Goal: Task Accomplishment & Management: Use online tool/utility

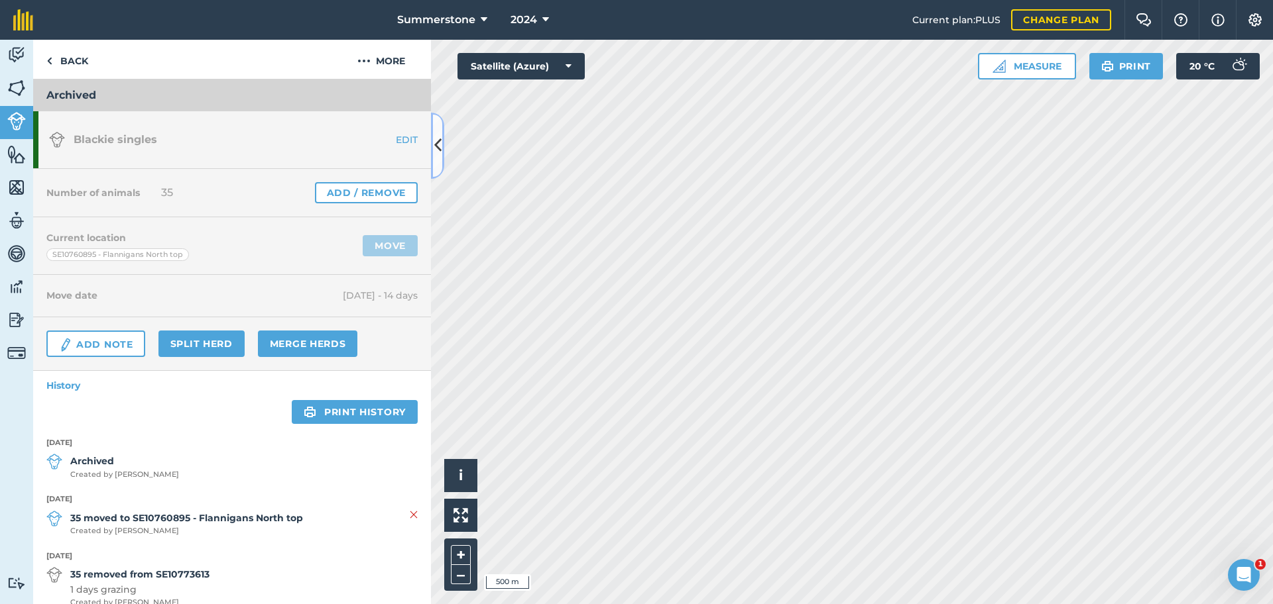
click at [437, 143] on icon at bounding box center [437, 145] width 7 height 23
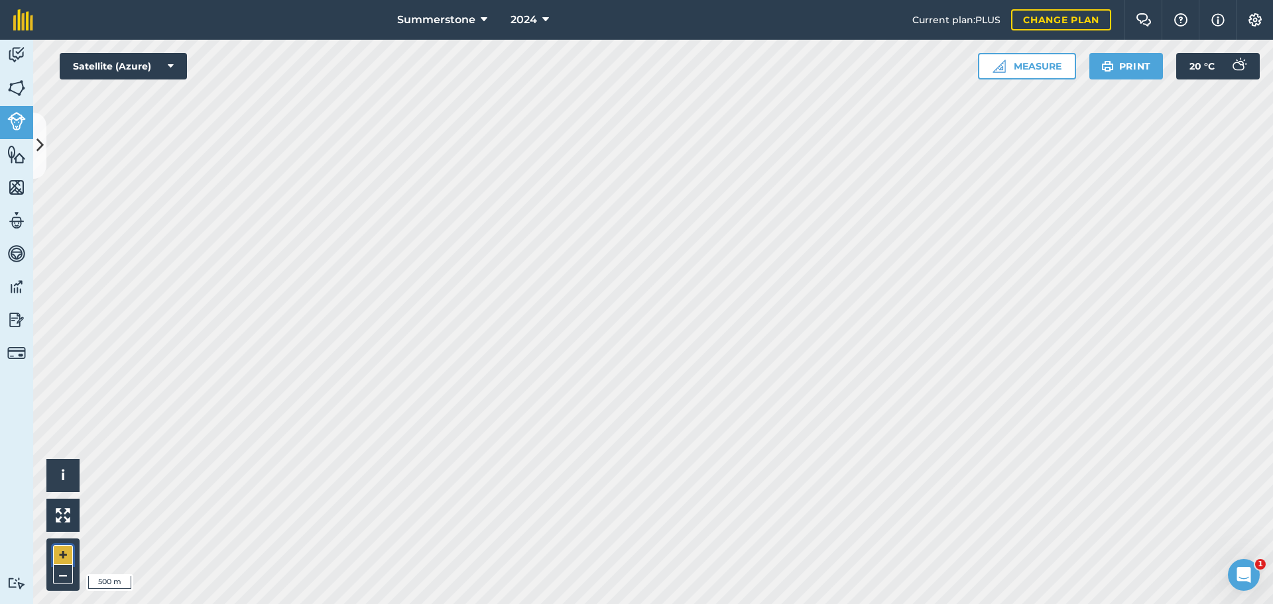
click at [67, 555] on button "+" at bounding box center [63, 555] width 20 height 20
click at [41, 154] on icon at bounding box center [39, 145] width 7 height 23
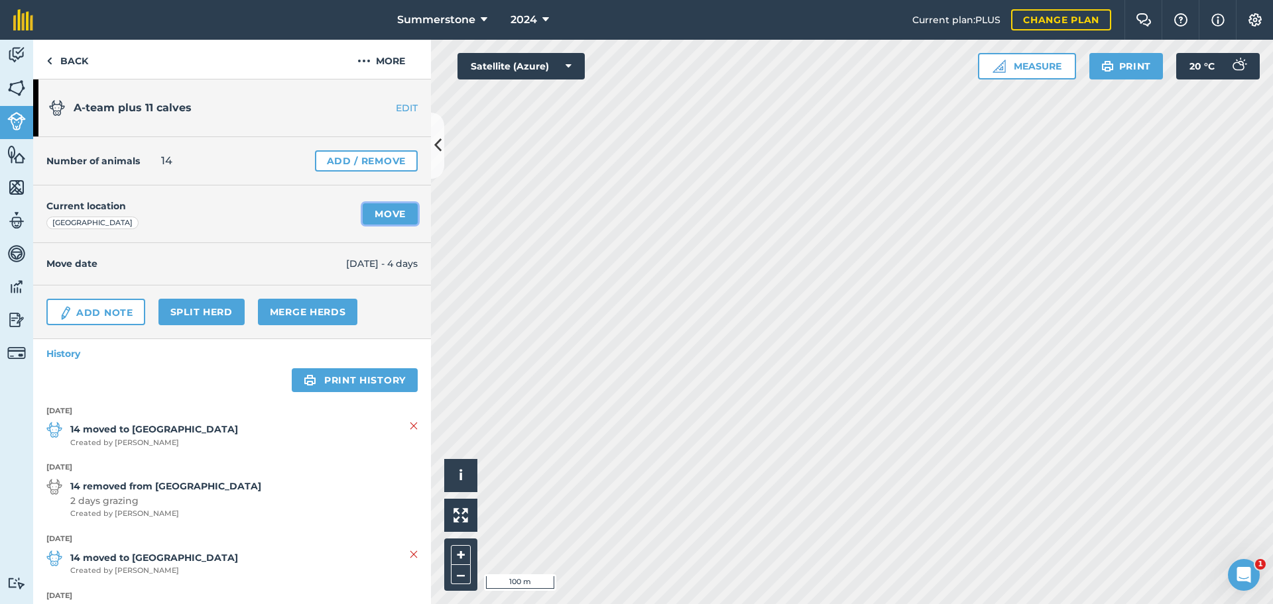
click at [384, 217] on link "Move" at bounding box center [390, 213] width 55 height 21
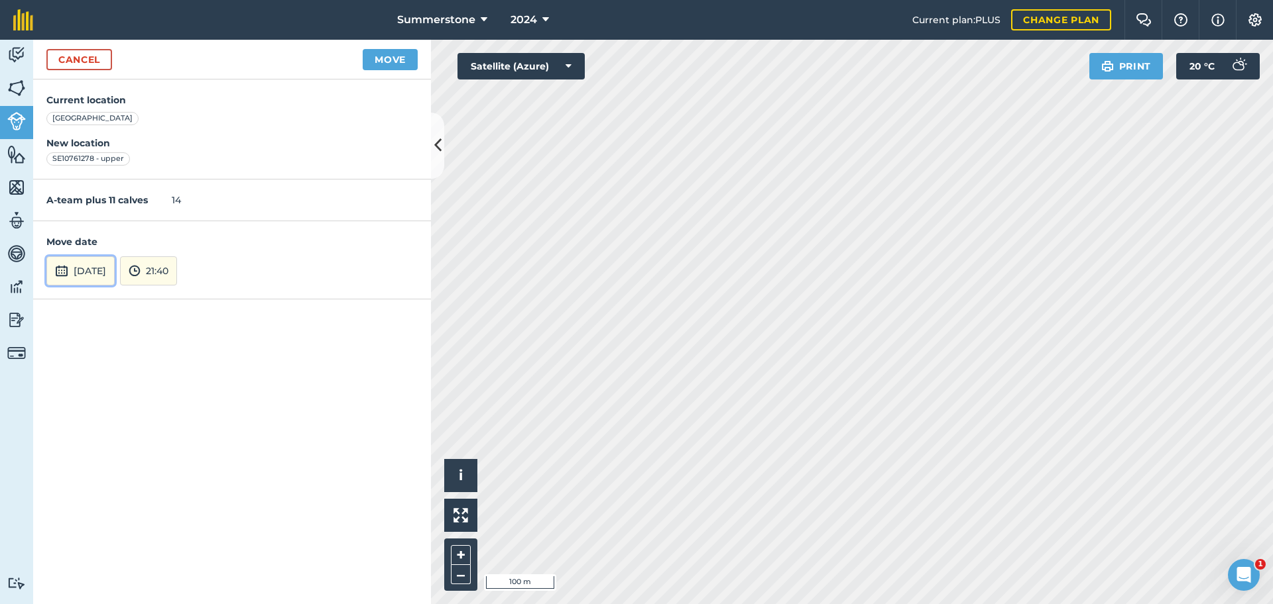
click at [98, 270] on button "[DATE]" at bounding box center [80, 270] width 68 height 29
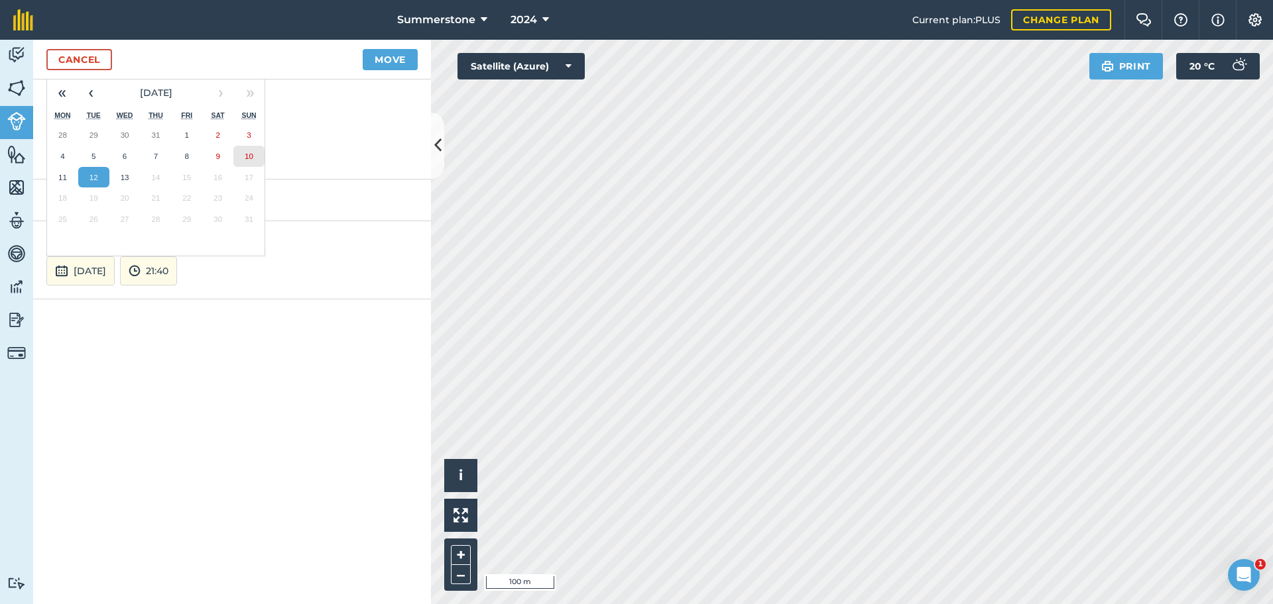
click at [251, 157] on abbr "10" at bounding box center [249, 156] width 9 height 9
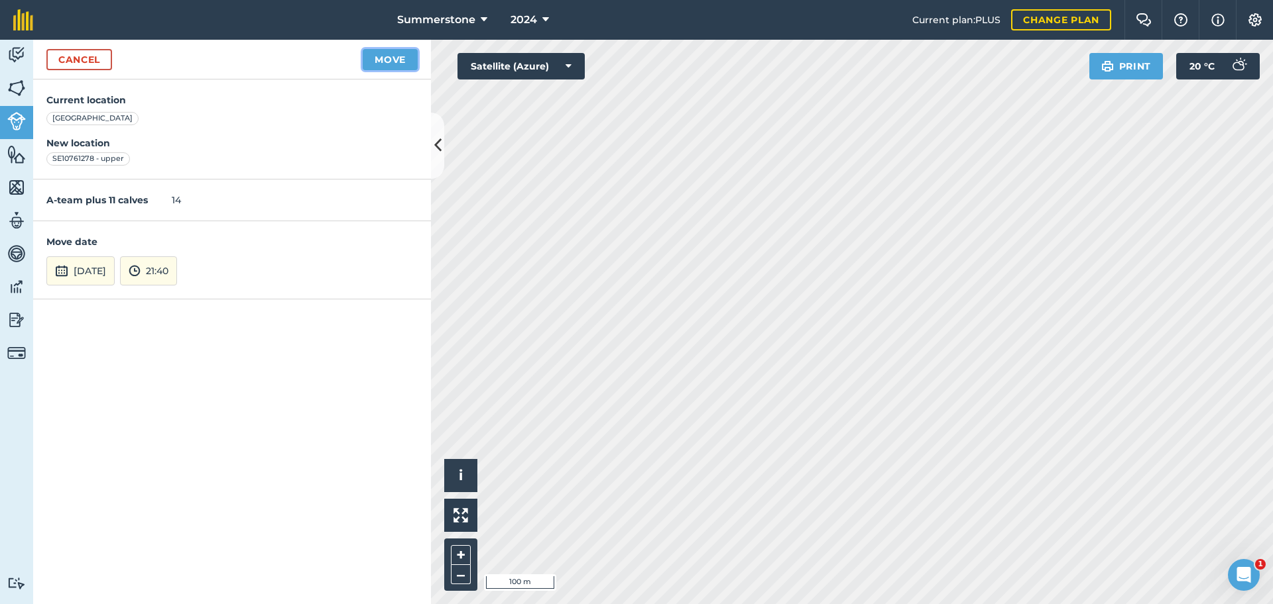
click at [388, 58] on button "Move" at bounding box center [390, 59] width 55 height 21
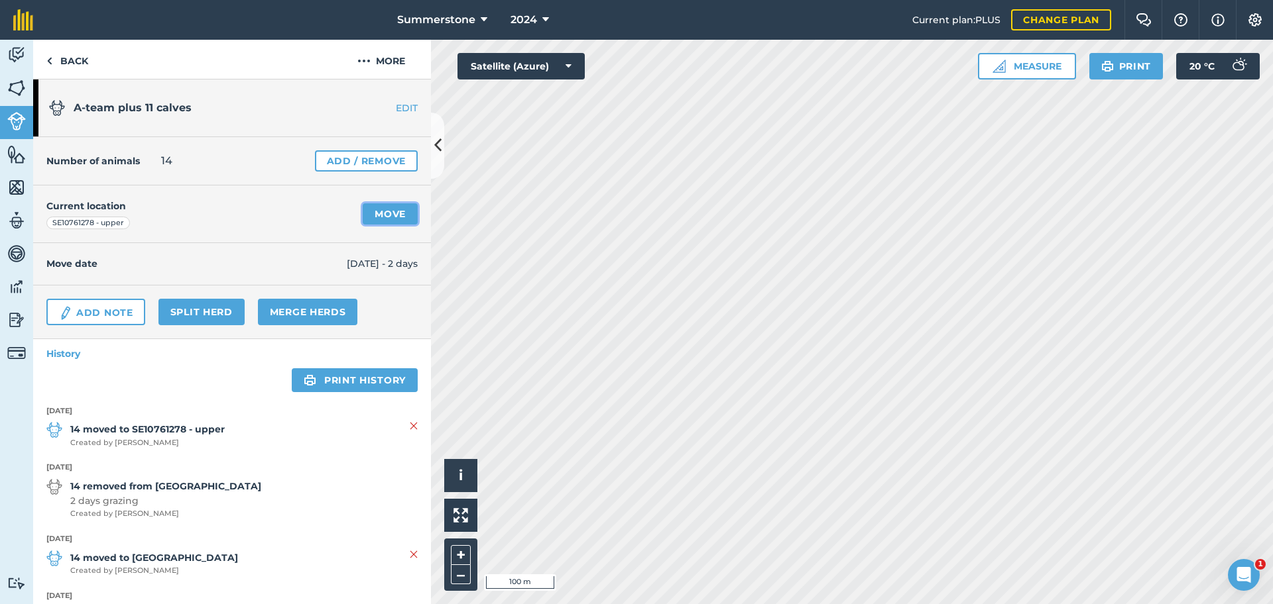
click at [393, 217] on link "Move" at bounding box center [390, 213] width 55 height 21
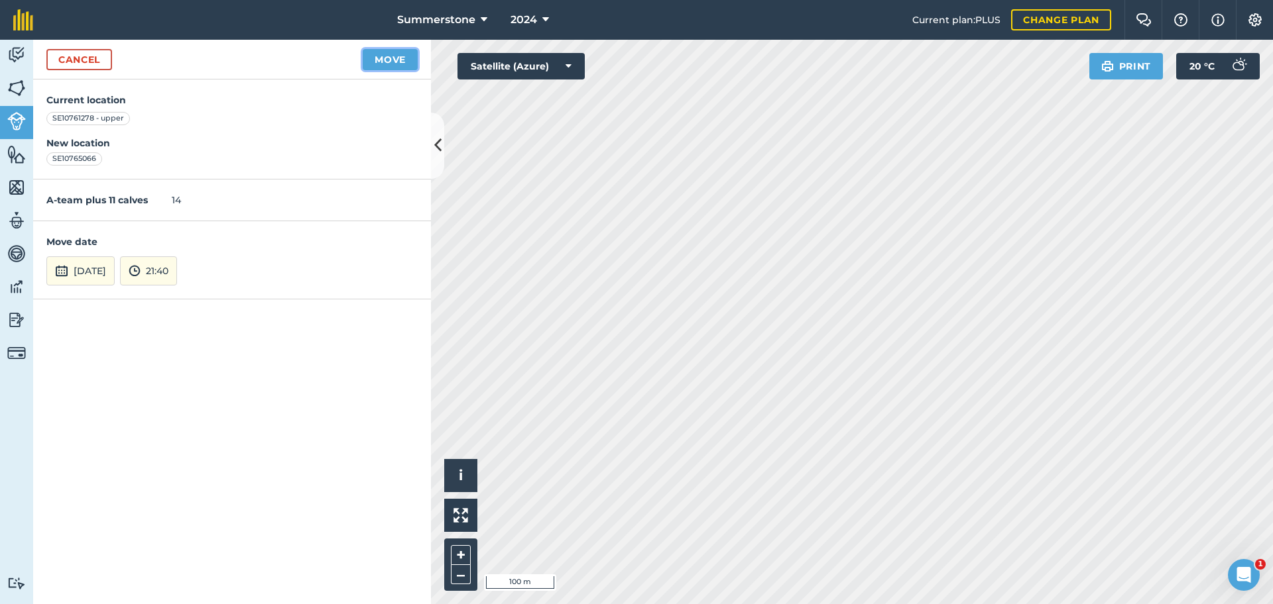
click at [381, 65] on button "Move" at bounding box center [390, 59] width 55 height 21
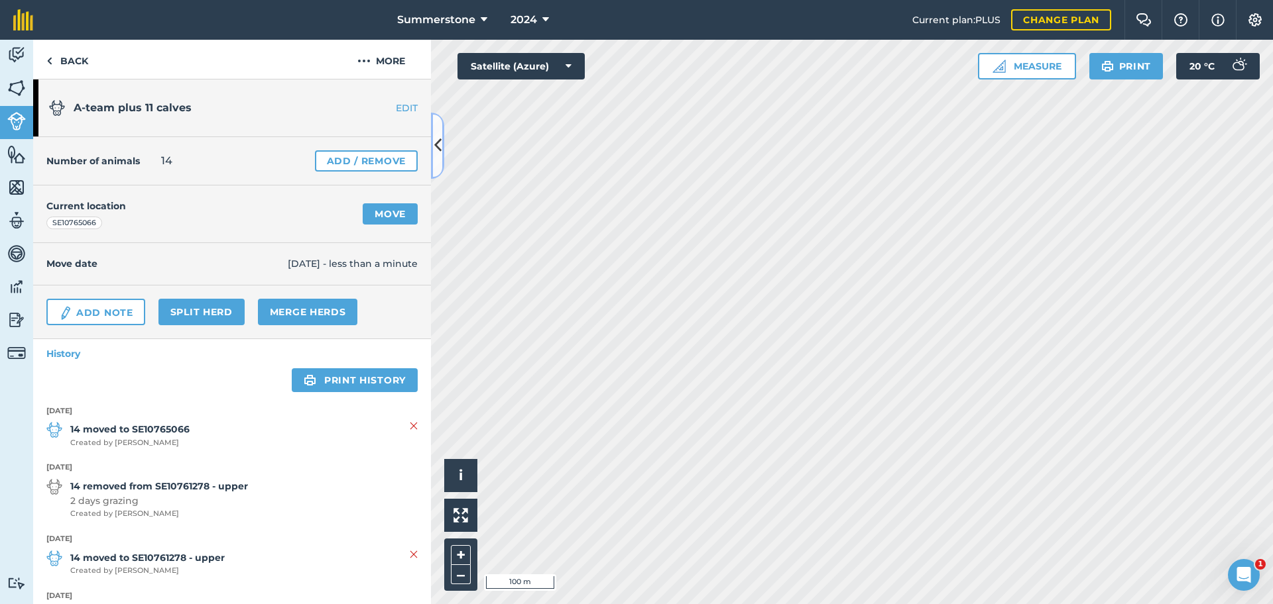
click at [439, 155] on icon at bounding box center [437, 145] width 7 height 23
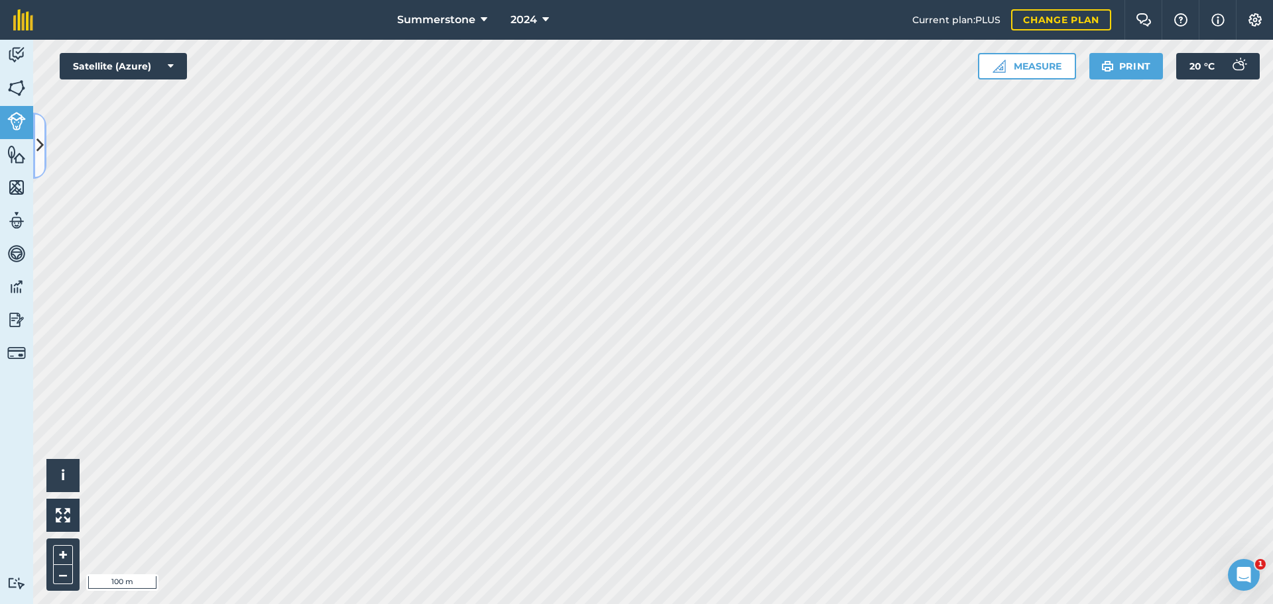
click at [40, 158] on button at bounding box center [39, 146] width 13 height 66
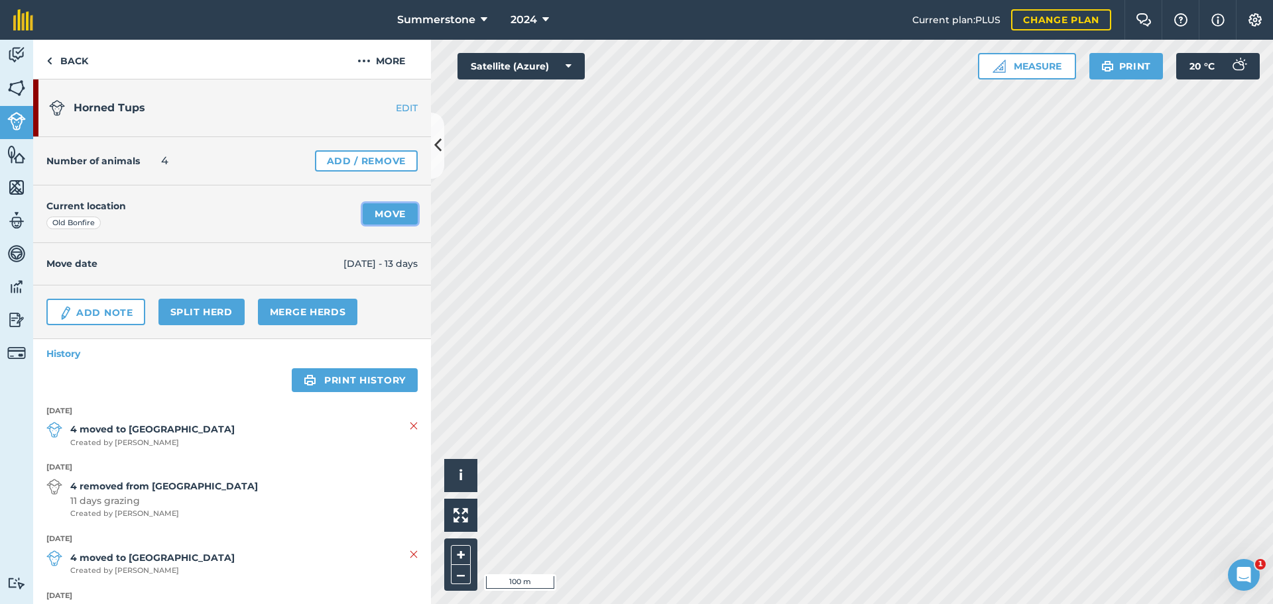
click at [363, 213] on link "Move" at bounding box center [390, 213] width 55 height 21
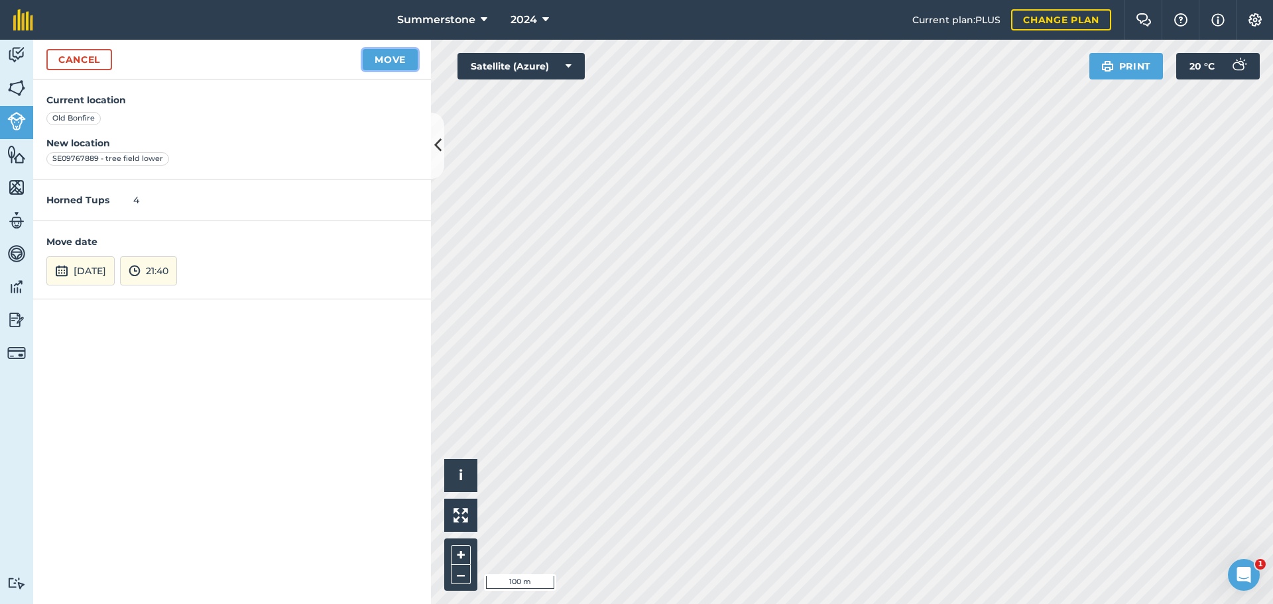
click at [380, 59] on button "Move" at bounding box center [390, 59] width 55 height 21
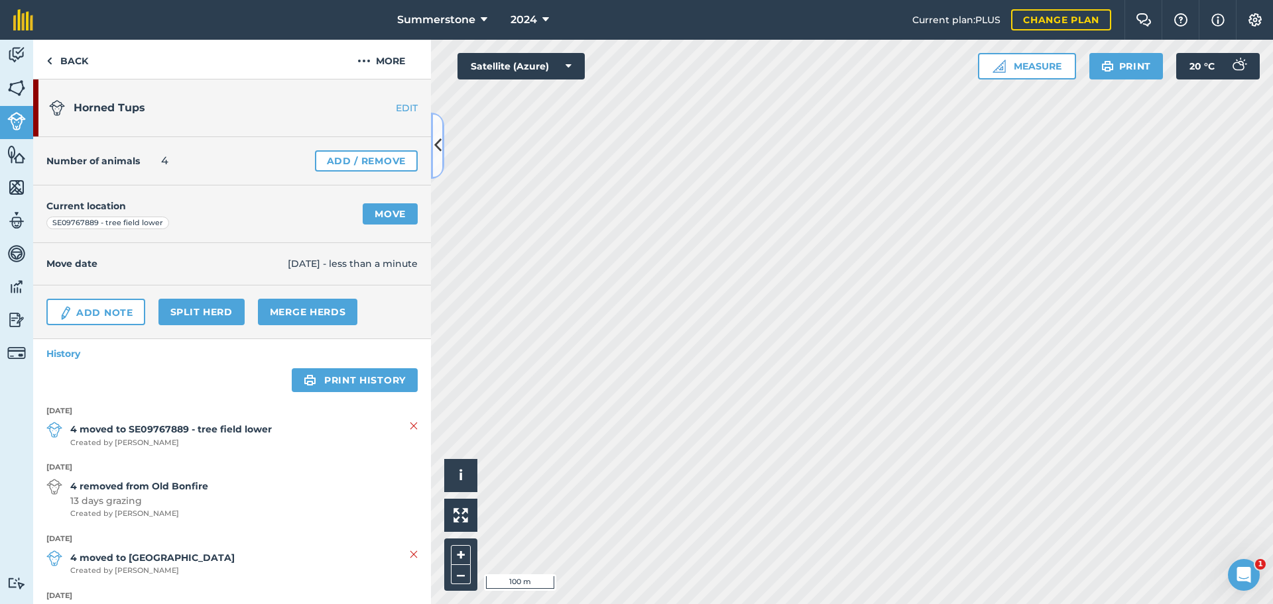
click at [441, 159] on button at bounding box center [437, 146] width 13 height 66
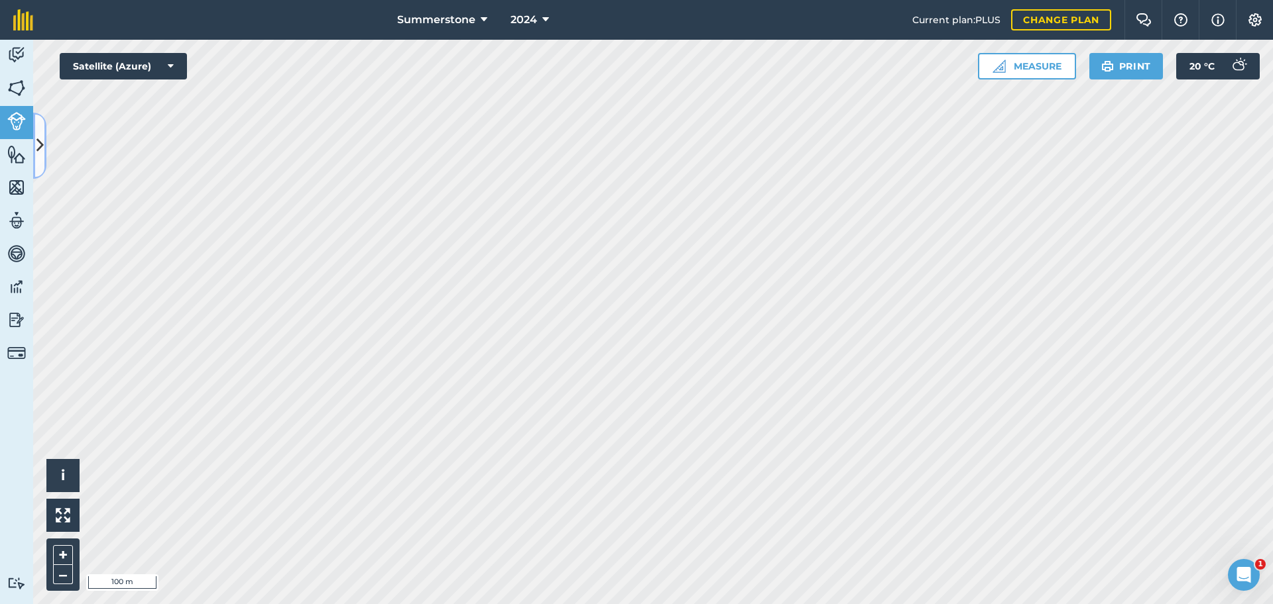
click at [41, 157] on icon at bounding box center [39, 145] width 7 height 23
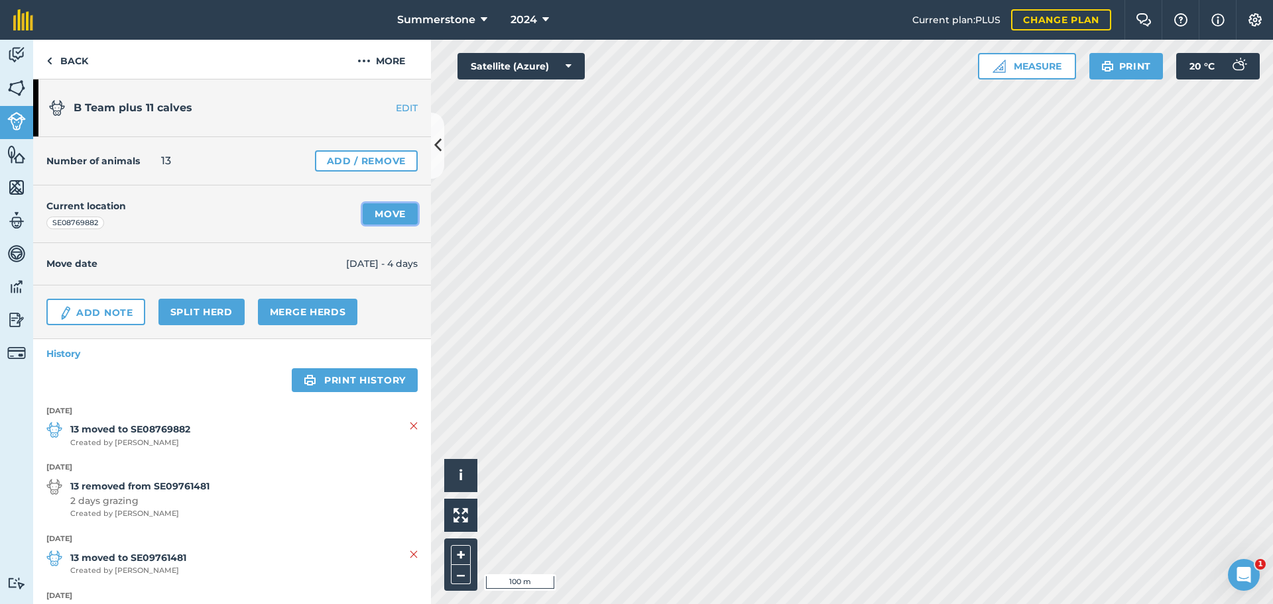
click at [373, 206] on link "Move" at bounding box center [390, 213] width 55 height 21
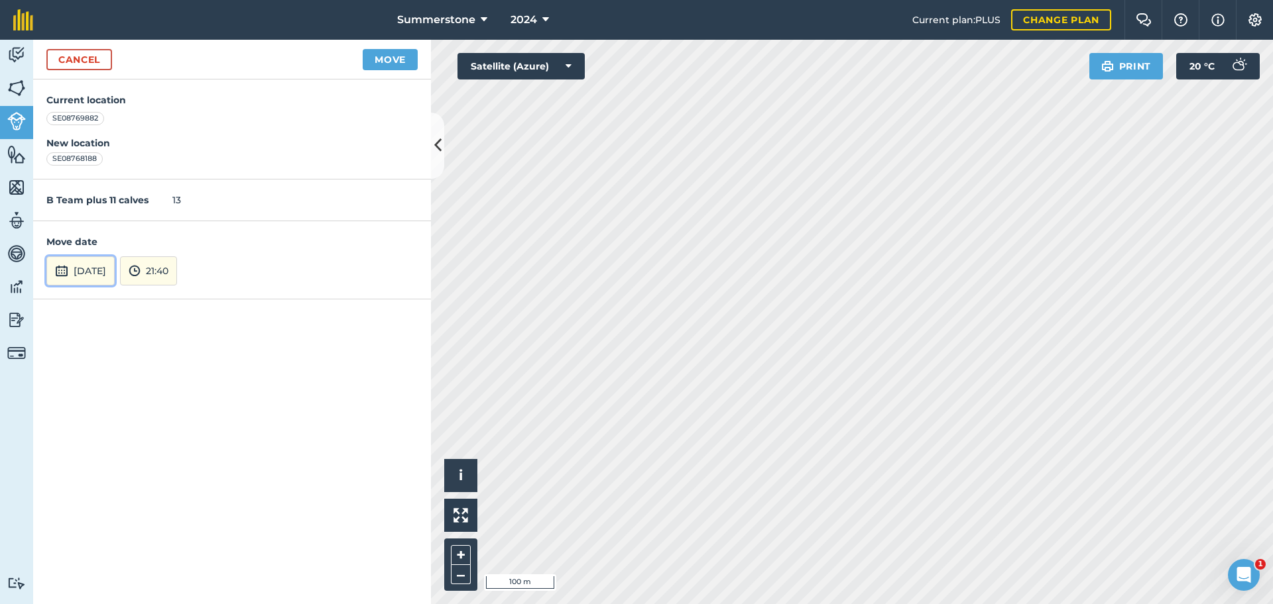
click at [104, 268] on button "[DATE]" at bounding box center [80, 270] width 68 height 29
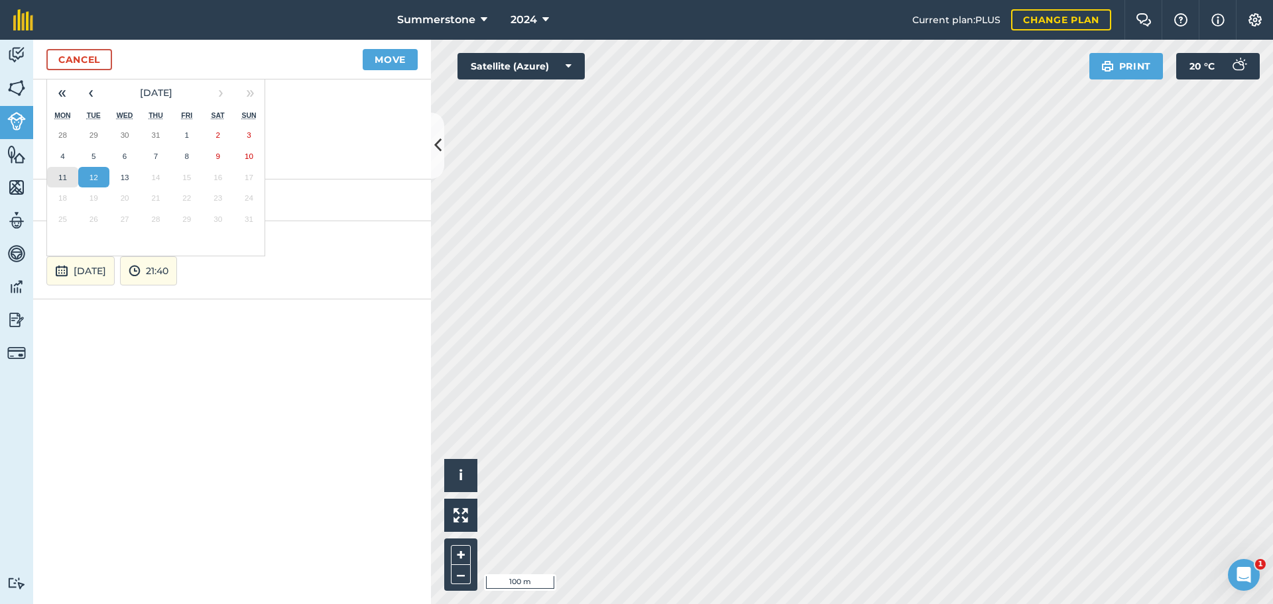
click at [68, 172] on button "11" at bounding box center [62, 177] width 31 height 21
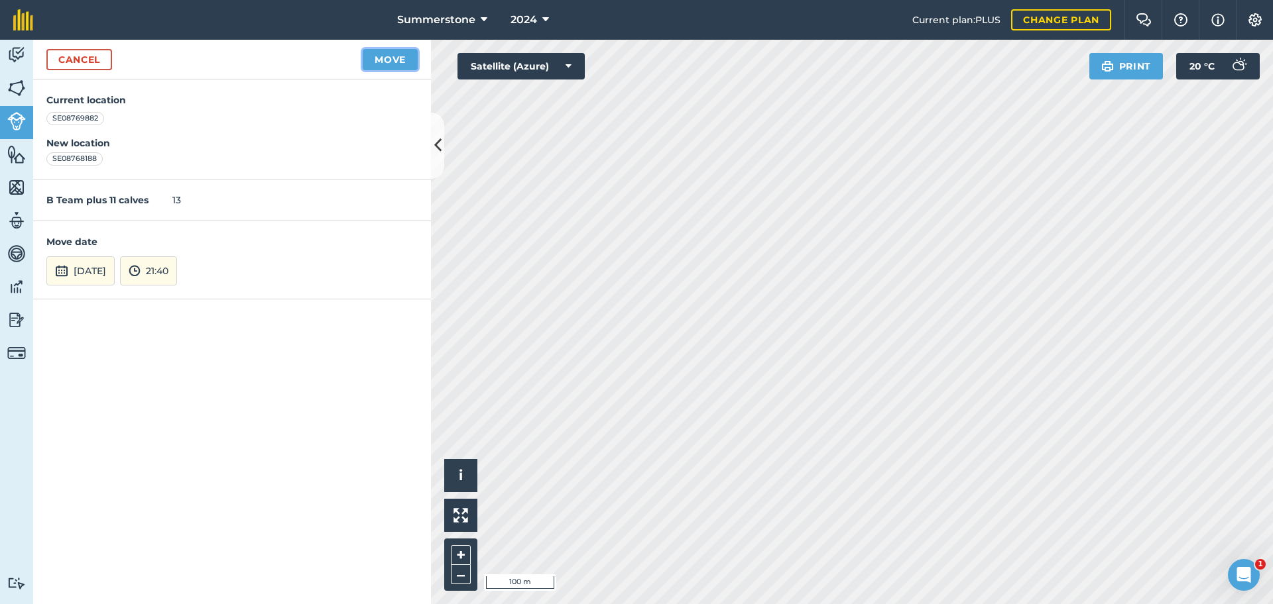
click at [389, 60] on button "Move" at bounding box center [390, 59] width 55 height 21
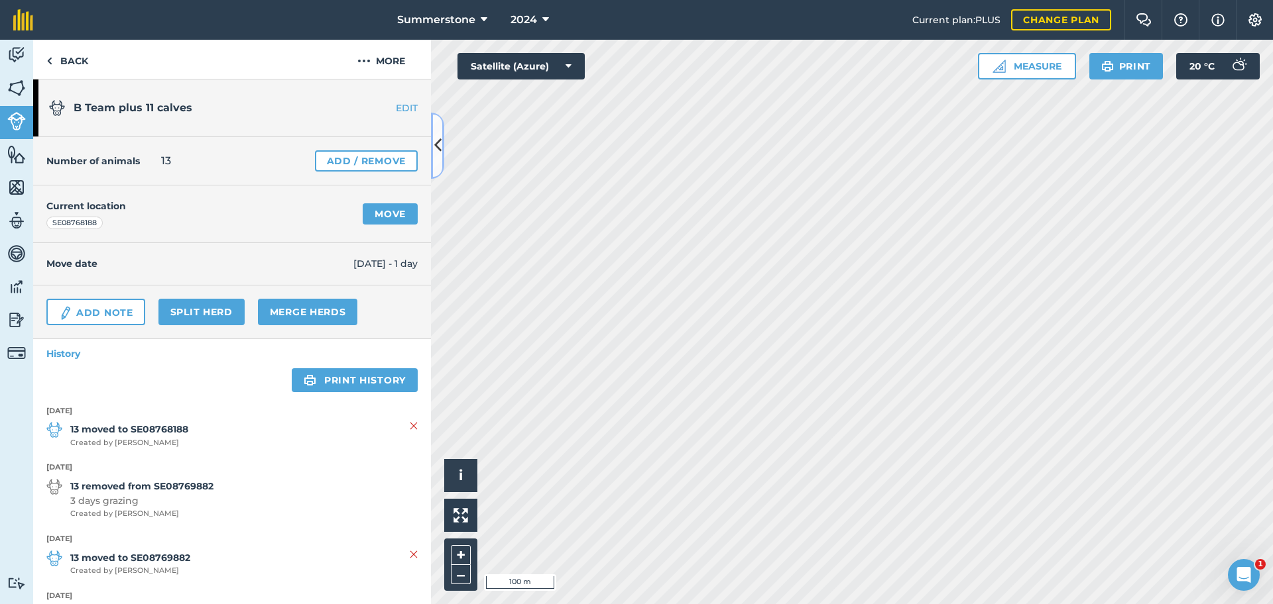
click at [437, 134] on icon at bounding box center [437, 145] width 7 height 23
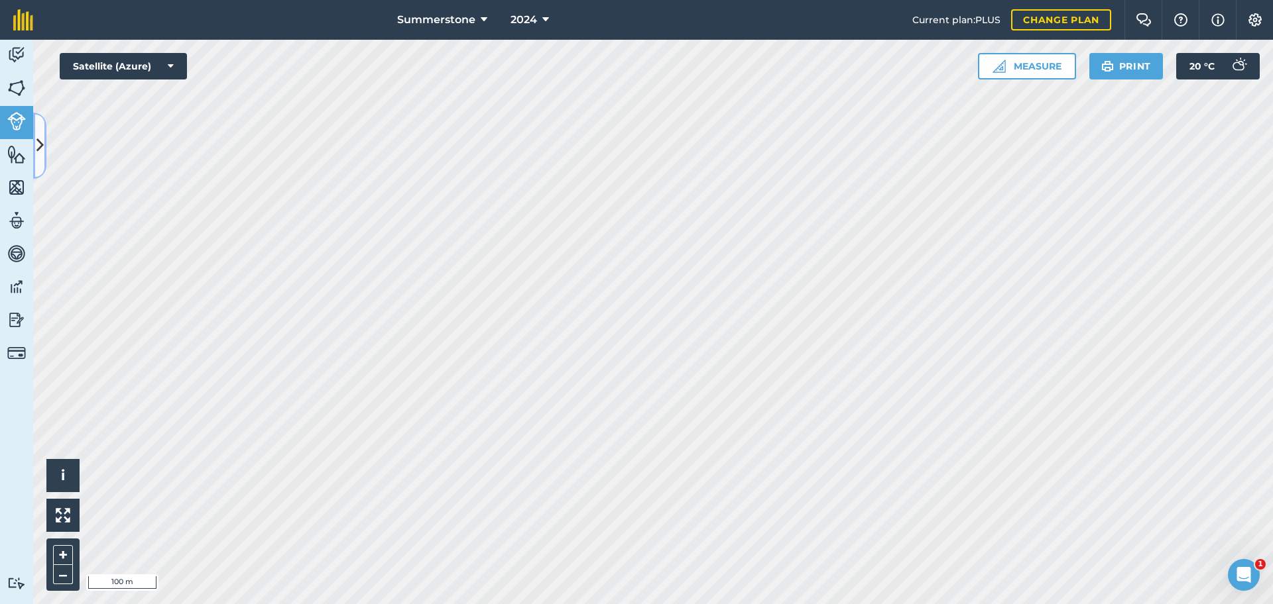
click at [37, 129] on button at bounding box center [39, 146] width 13 height 66
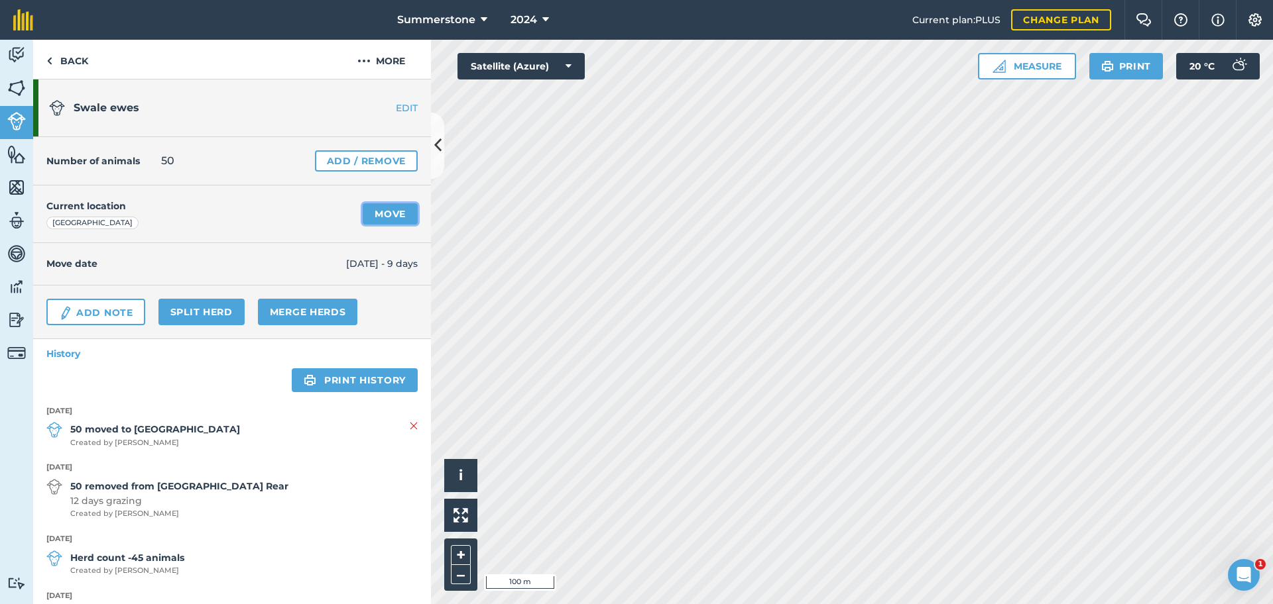
click at [372, 213] on link "Move" at bounding box center [390, 213] width 55 height 21
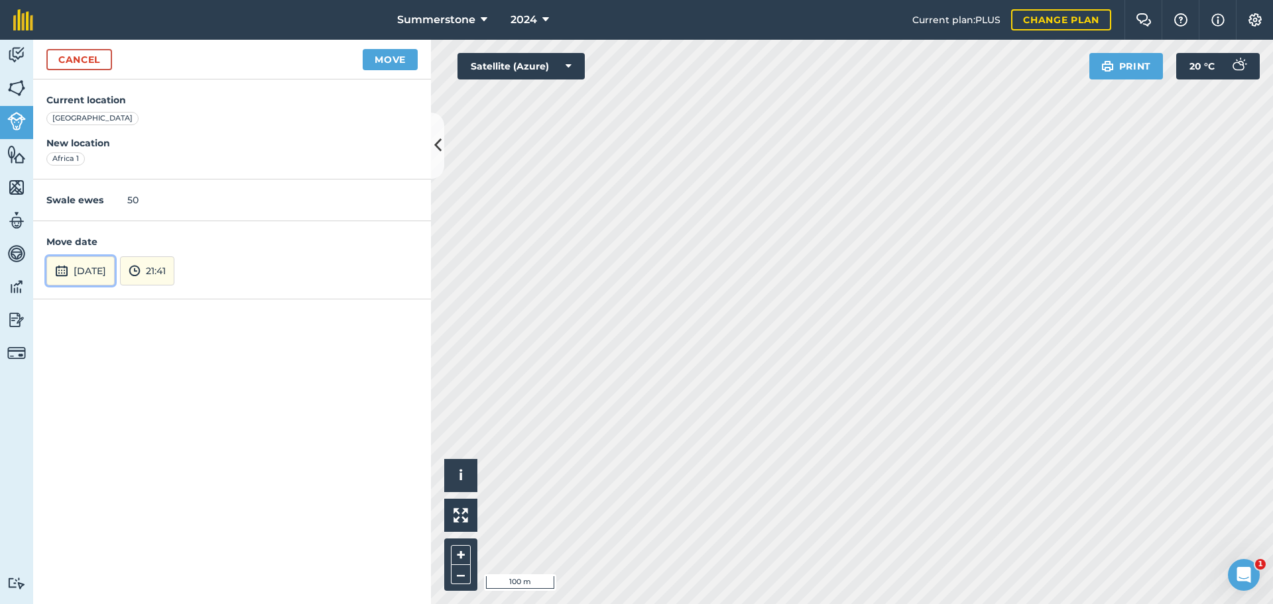
click at [107, 278] on button "[DATE]" at bounding box center [80, 270] width 68 height 29
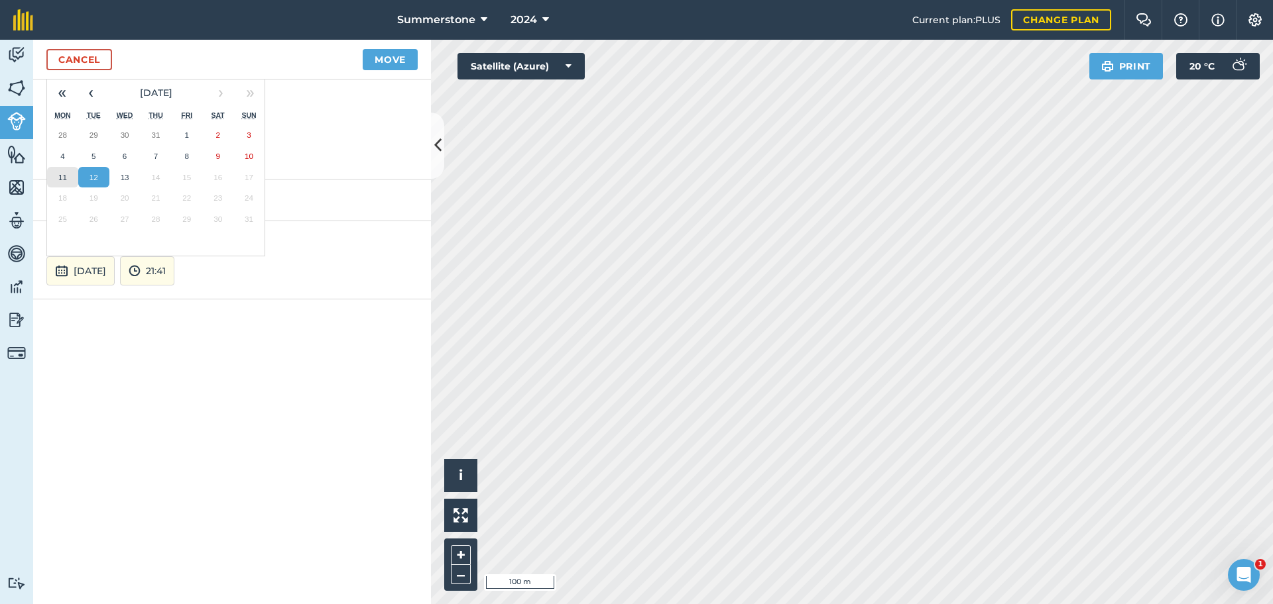
click at [66, 183] on button "11" at bounding box center [62, 177] width 31 height 21
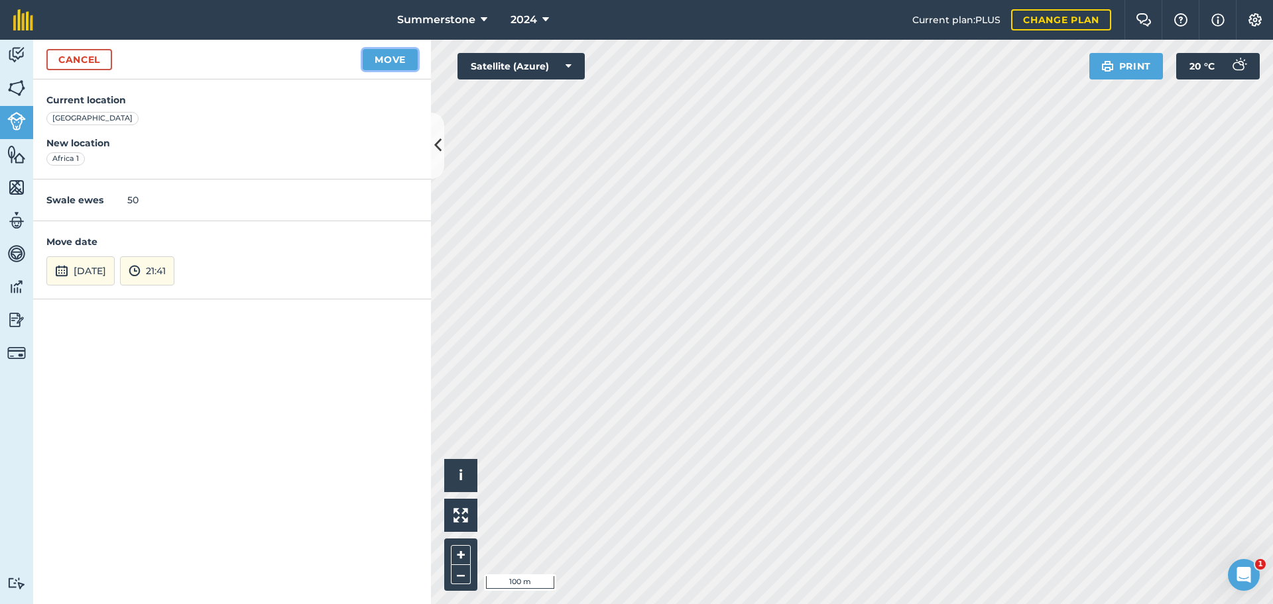
click at [396, 62] on button "Move" at bounding box center [390, 59] width 55 height 21
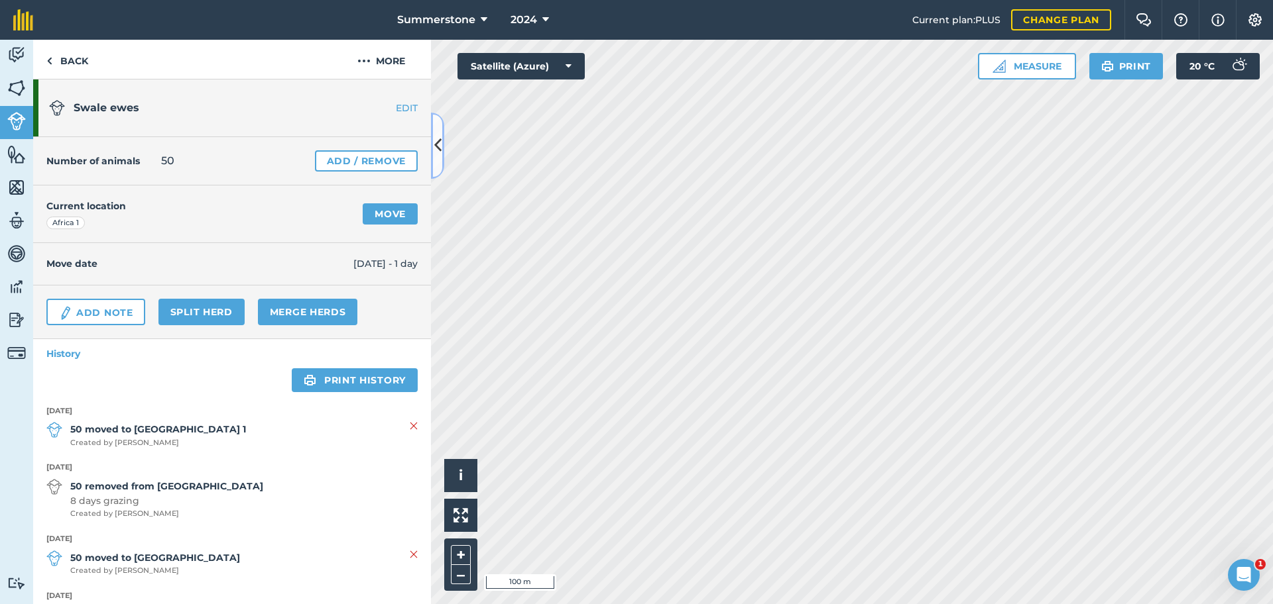
click at [439, 142] on icon at bounding box center [437, 145] width 7 height 23
